Goal: Task Accomplishment & Management: Complete application form

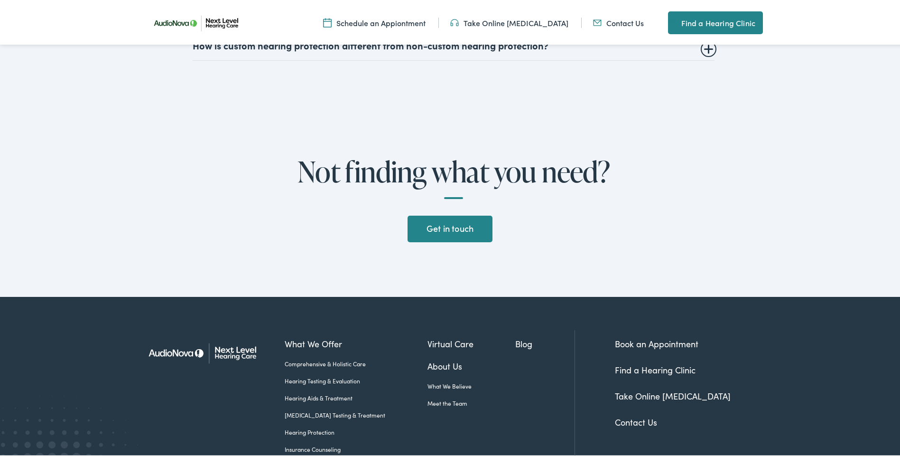
scroll to position [2230, 0]
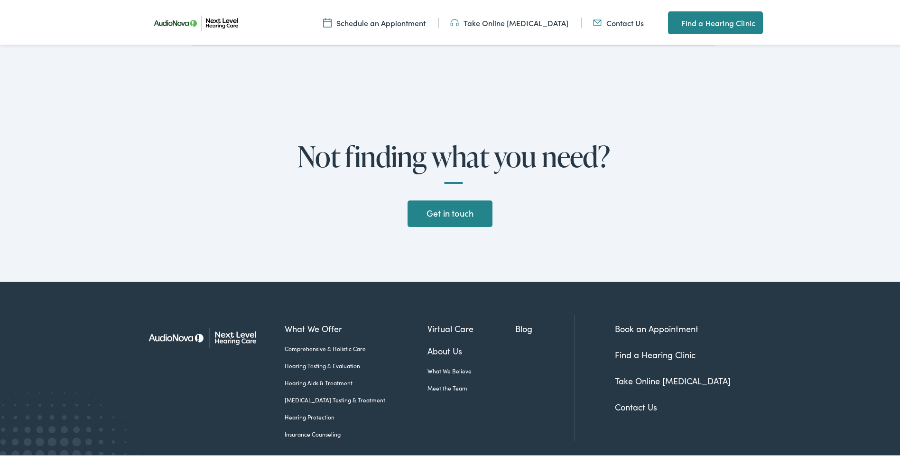
click at [453, 208] on link "Get in touch" at bounding box center [450, 211] width 84 height 27
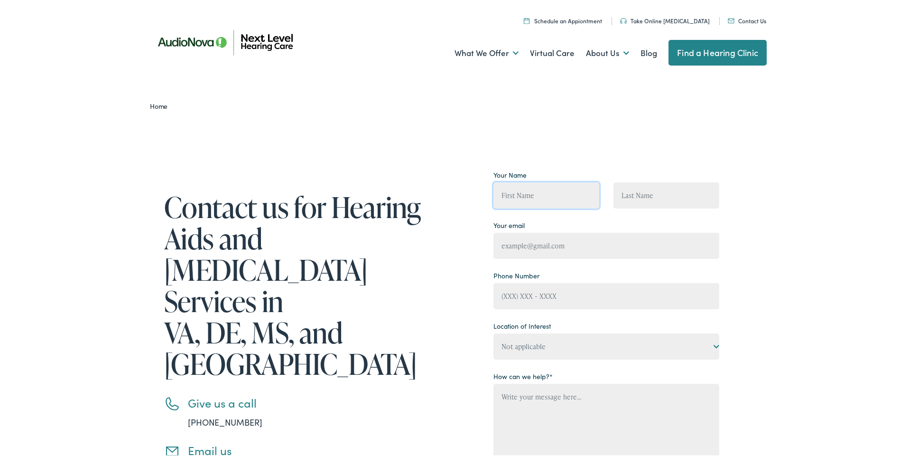
click at [517, 191] on input "Contact form" at bounding box center [547, 193] width 106 height 26
type input "[PERSON_NAME]"
type input "[PHONE_NUMBER]"
click at [503, 240] on input "Contact form" at bounding box center [607, 244] width 226 height 26
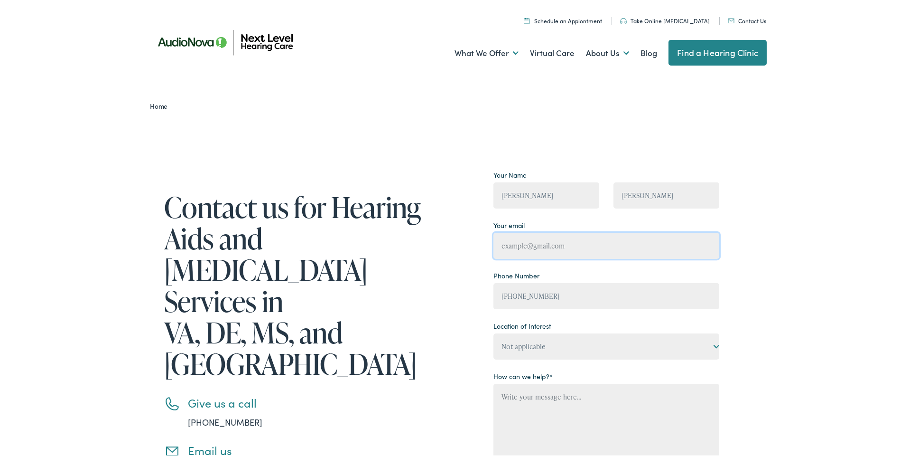
type input "[EMAIL_ADDRESS][DOMAIN_NAME]"
type input "[PERSON_NAME]"
type input "[PHONE_NUMBER]"
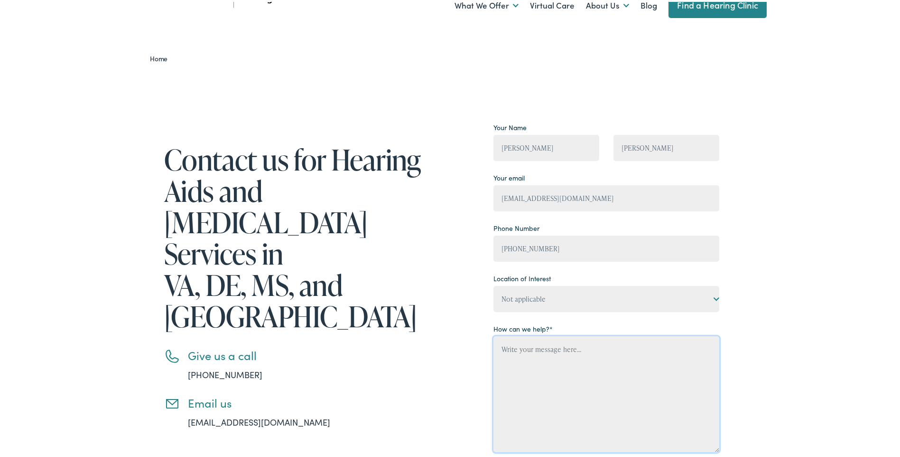
click at [504, 346] on textarea "Contact form" at bounding box center [607, 392] width 226 height 116
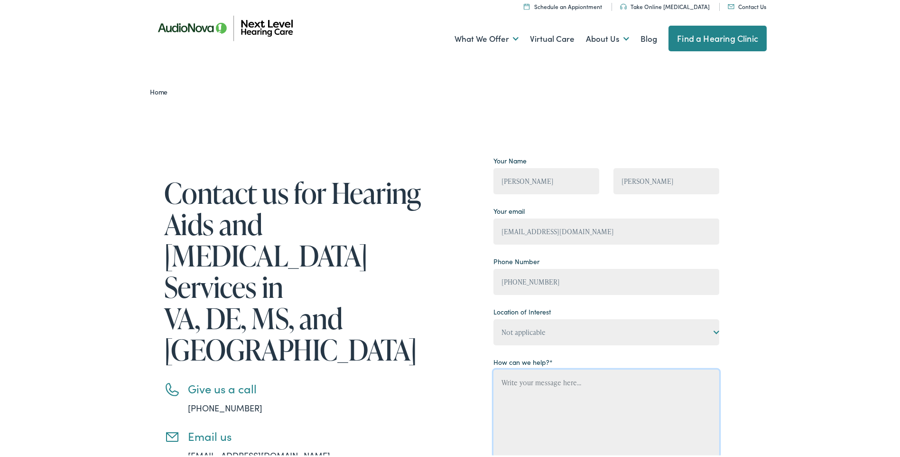
scroll to position [0, 0]
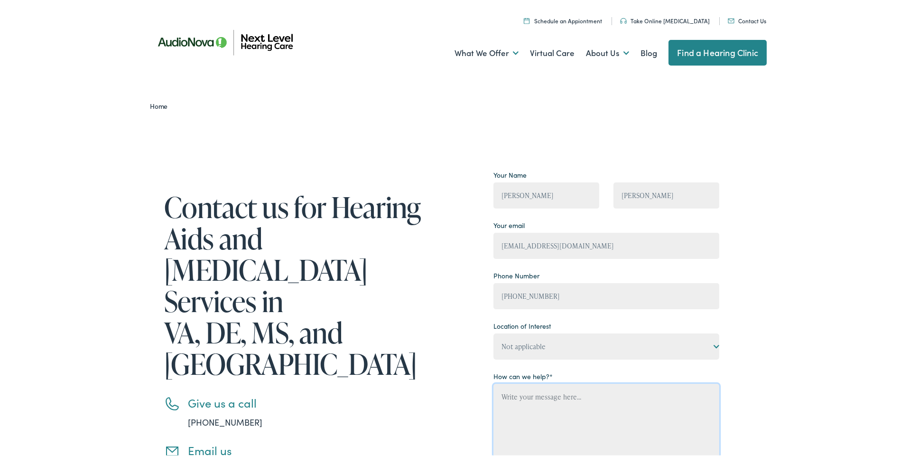
click at [502, 397] on textarea "Contact form" at bounding box center [607, 440] width 226 height 116
paste textarea "Hello, I am reaching out to request a donation for the local Kiwanis Club. Ever…"
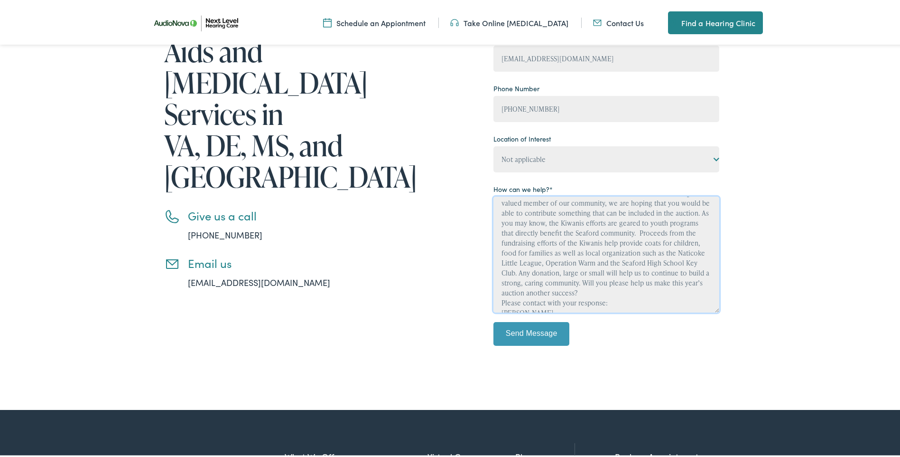
scroll to position [80, 0]
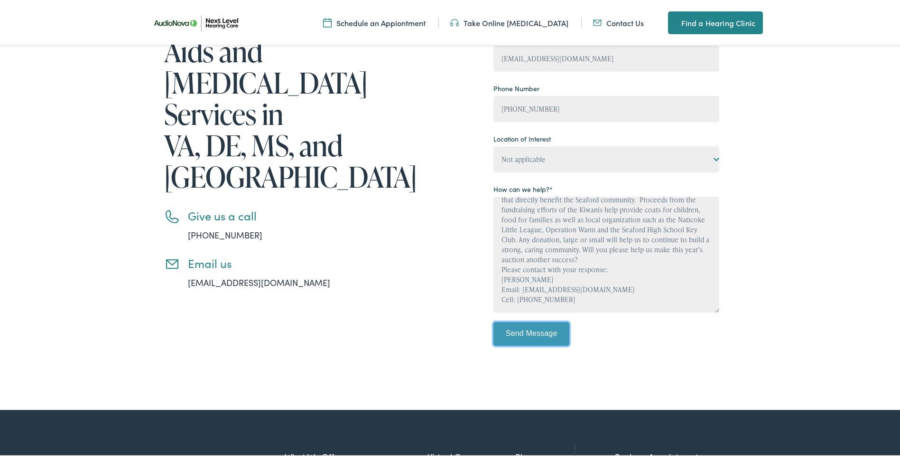
click at [524, 332] on input "Send Message" at bounding box center [532, 332] width 76 height 24
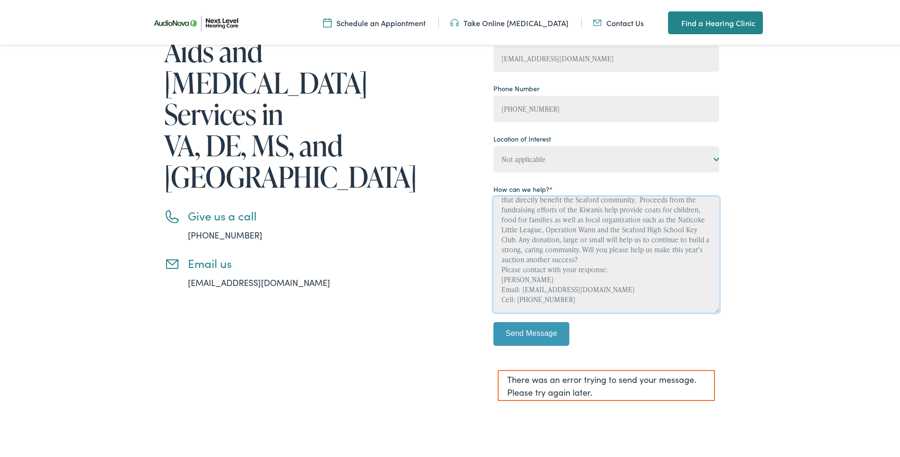
scroll to position [70, 0]
type textarea "Hello, I am reaching out to request a donation for the local Kiwanis Club. Ever…"
click at [514, 331] on input "Send Message" at bounding box center [532, 332] width 76 height 24
click at [713, 156] on select "Not applicable Next Level Hearing Care, [GEOGRAPHIC_DATA] Next Level Hearing Ca…" at bounding box center [607, 157] width 226 height 26
select select "Next Level Hearing Care, Seaford"
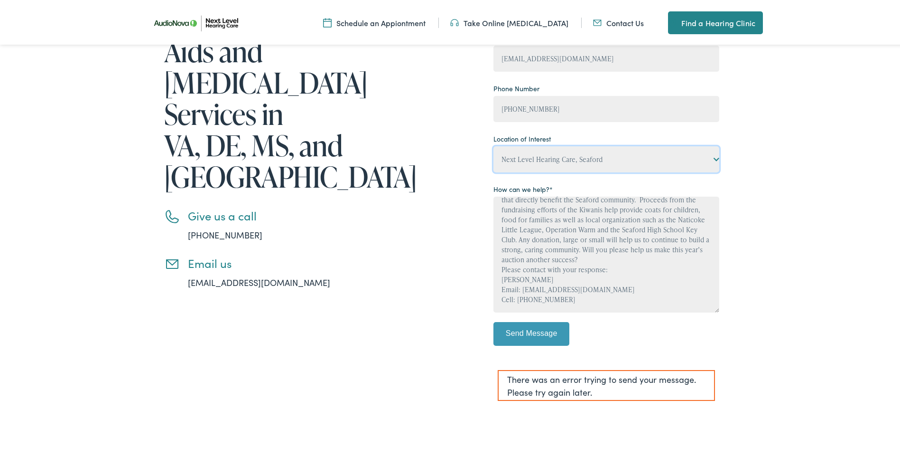
click at [494, 144] on select "Not applicable Next Level Hearing Care, [GEOGRAPHIC_DATA] Next Level Hearing Ca…" at bounding box center [607, 157] width 226 height 26
click at [528, 328] on input "Send Message" at bounding box center [532, 332] width 76 height 24
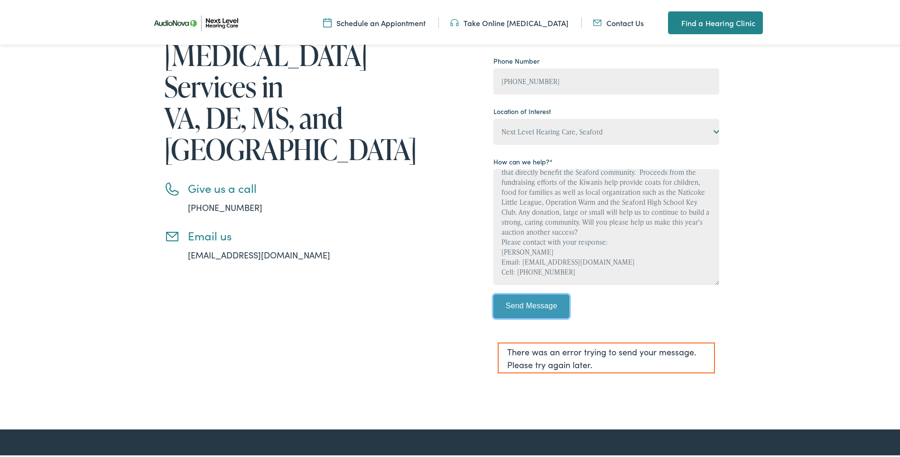
scroll to position [237, 0]
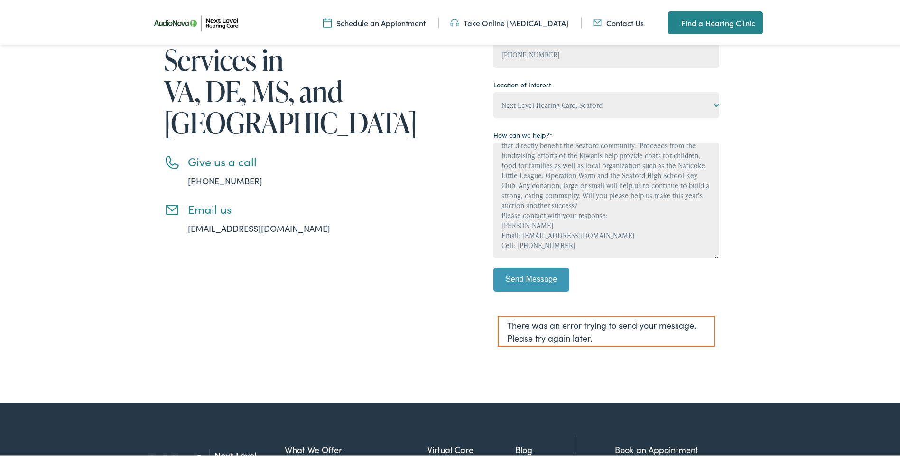
click at [221, 220] on link "[EMAIL_ADDRESS][DOMAIN_NAME]" at bounding box center [259, 226] width 142 height 12
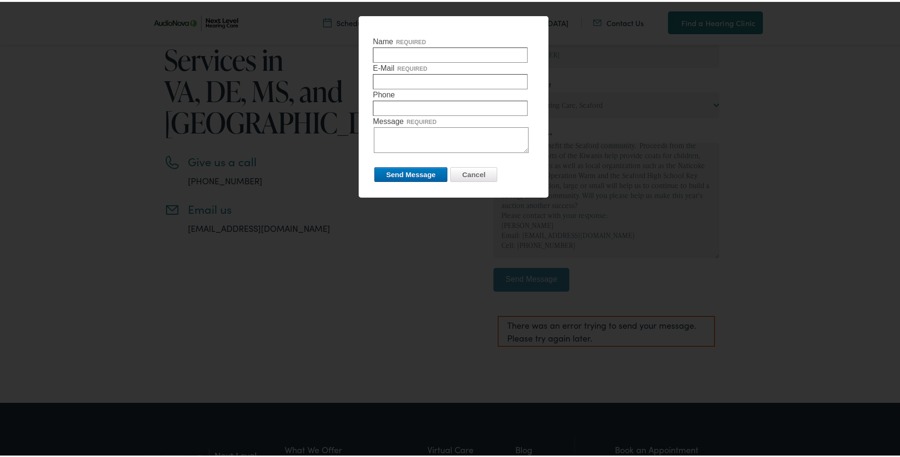
click at [385, 52] on input "Name required" at bounding box center [450, 53] width 155 height 15
type input "[PERSON_NAME]"
type input "[EMAIL_ADDRESS][DOMAIN_NAME]"
type textarea "Hello, I am reaching out to request a donation from the [GEOGRAPHIC_DATA] locat…"
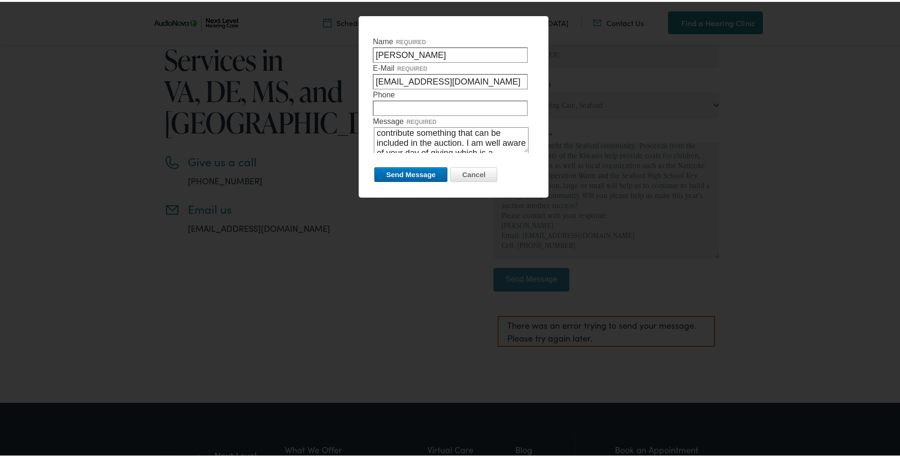
scroll to position [95, 0]
click at [373, 192] on div "Name required [PERSON_NAME] E-Mail required [EMAIL_ADDRESS][DOMAIN_NAME] Phone …" at bounding box center [454, 104] width 190 height 181
click at [363, 198] on div at bounding box center [453, 228] width 907 height 457
click at [394, 171] on input "Send Message" at bounding box center [410, 172] width 73 height 15
